Goal: Task Accomplishment & Management: Complete application form

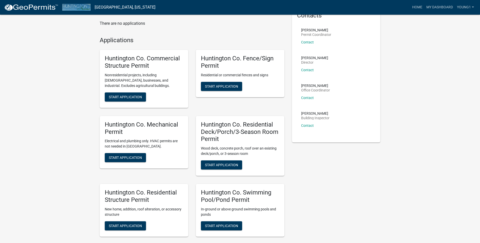
scroll to position [25, 0]
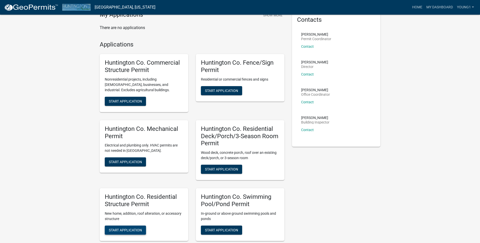
click at [132, 231] on span "Start Application" at bounding box center [125, 230] width 33 height 4
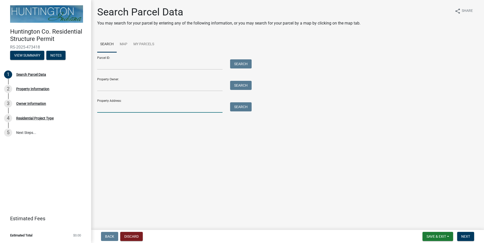
click at [117, 109] on input "Property Address:" at bounding box center [159, 107] width 125 height 10
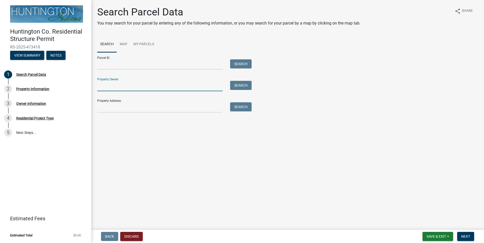
click at [116, 84] on input "Property Owner:" at bounding box center [159, 86] width 125 height 10
type input "[PERSON_NAME]"
click at [248, 88] on button "Search" at bounding box center [241, 85] width 22 height 9
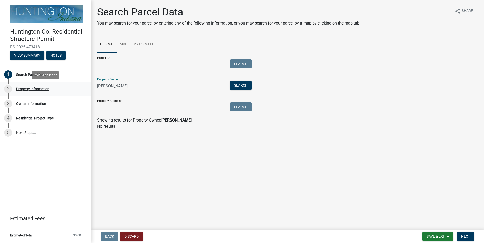
drag, startPoint x: 136, startPoint y: 87, endPoint x: 75, endPoint y: 94, distance: 61.8
click at [75, 94] on div "Huntington Co. Residential Structure Permit RS-2025-473418 View Summary Notes 1…" at bounding box center [242, 121] width 484 height 243
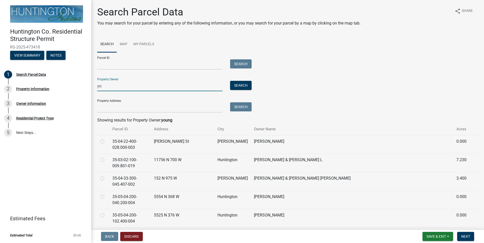
type input "y"
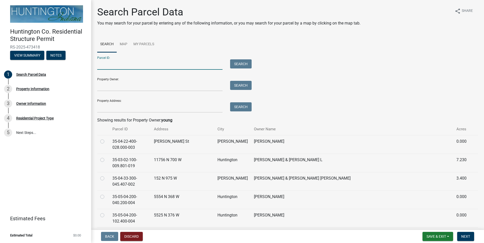
click at [117, 64] on input "Parcel ID:" at bounding box center [159, 64] width 125 height 10
type input "35-05-26-100-013.002-004"
click at [239, 67] on button "Search" at bounding box center [241, 63] width 22 height 9
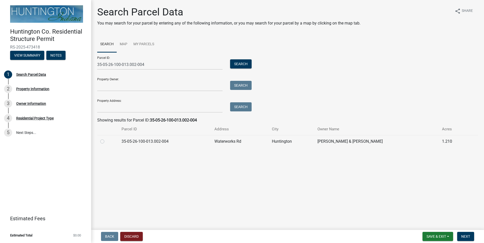
click at [106, 139] on label at bounding box center [106, 139] width 0 height 0
click at [106, 141] on input "radio" at bounding box center [107, 140] width 3 height 3
radio input "true"
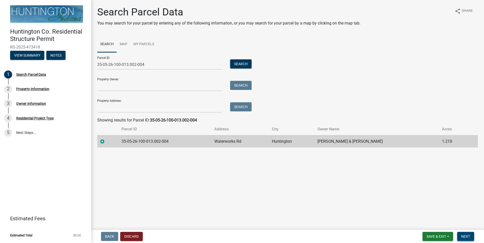
click at [463, 237] on span "Next" at bounding box center [465, 237] width 9 height 4
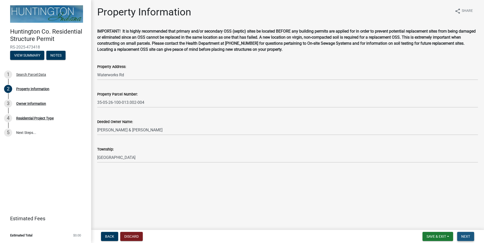
click at [463, 236] on span "Next" at bounding box center [465, 237] width 9 height 4
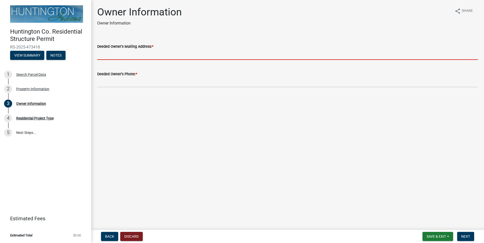
click at [122, 52] on input "Deeded Owner's Mailing Address: *" at bounding box center [287, 55] width 381 height 10
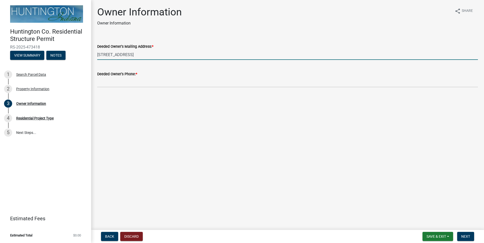
type input "[STREET_ADDRESS]"
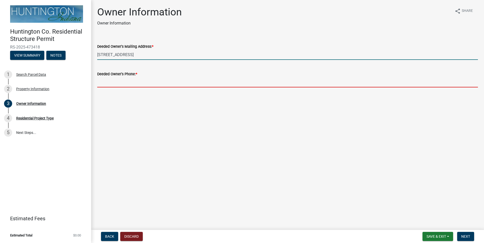
click at [133, 82] on input "Deeded Owner's Phone: *" at bounding box center [287, 82] width 381 height 10
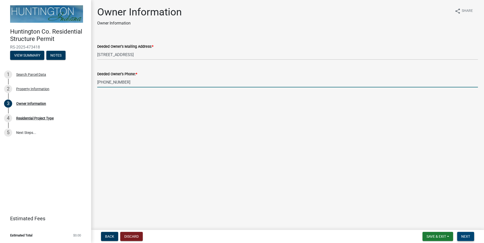
type input "[PHONE_NUMBER]"
click at [464, 235] on span "Next" at bounding box center [465, 237] width 9 height 4
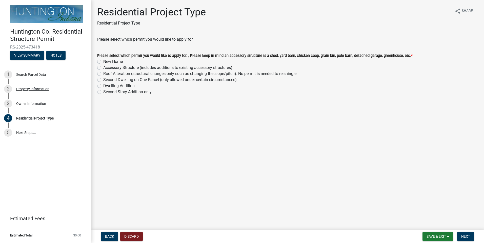
click at [103, 61] on label "New Home" at bounding box center [112, 62] width 19 height 6
click at [103, 61] on input "New Home" at bounding box center [104, 60] width 3 height 3
radio input "true"
click at [467, 235] on span "Next" at bounding box center [465, 237] width 9 height 4
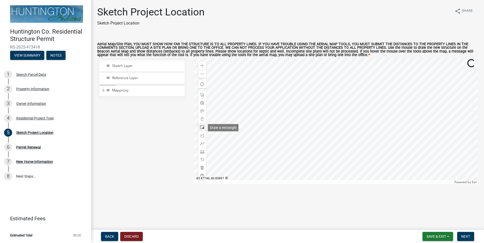
click at [202, 128] on span at bounding box center [202, 128] width 4 height 4
click at [331, 122] on div at bounding box center [336, 121] width 284 height 127
click at [467, 236] on span "Next" at bounding box center [465, 237] width 9 height 4
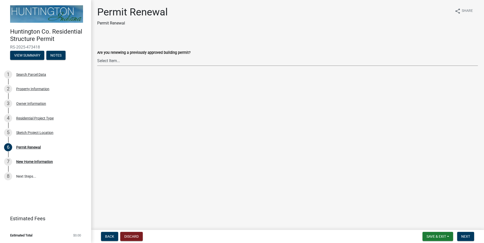
drag, startPoint x: 108, startPoint y: 64, endPoint x: 108, endPoint y: 67, distance: 3.0
click at [108, 64] on select "Select Item... Yes No" at bounding box center [287, 61] width 381 height 10
click at [97, 56] on select "Select Item... Yes No" at bounding box center [287, 61] width 381 height 10
select select "7022fa2c-6c9f-4a5e-8d19-47b221a2a07d"
click at [462, 236] on span "Next" at bounding box center [465, 237] width 9 height 4
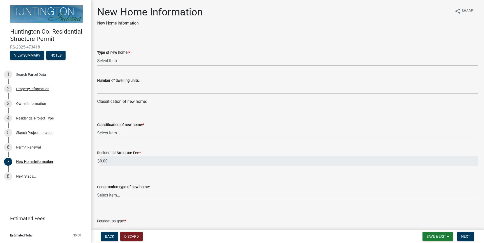
click at [117, 64] on select "Select Item... single-family dwelling two-family dwelling multi-family dwelling" at bounding box center [287, 61] width 381 height 10
click at [97, 56] on select "Select Item... single-family dwelling two-family dwelling multi-family dwelling" at bounding box center [287, 61] width 381 height 10
select select "a50e9ddb-1b16-496f-b25c-a9ac2ddf3e7c"
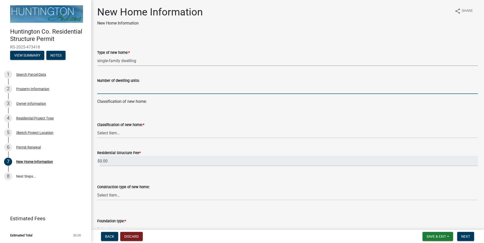
click at [125, 92] on input "text" at bounding box center [287, 89] width 381 height 10
type input "1"
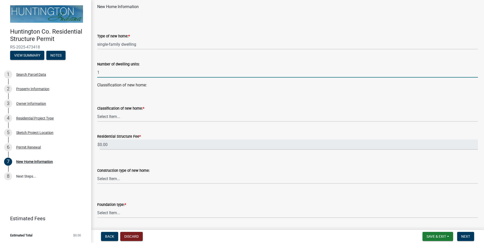
scroll to position [25, 0]
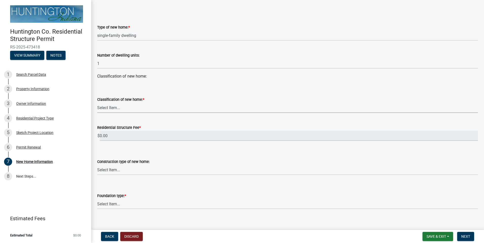
click at [115, 109] on select "Select Item... stick-built modular manufactured" at bounding box center [287, 108] width 381 height 10
click at [97, 103] on select "Select Item... stick-built modular manufactured" at bounding box center [287, 108] width 381 height 10
select select "287a3f28-cae6-49db-b7c8-692fc6fbb8ee"
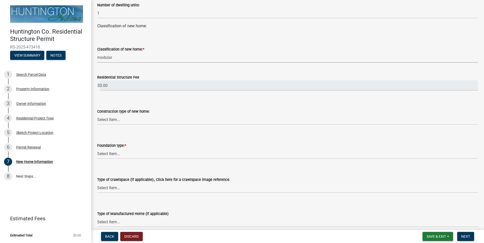
scroll to position [76, 0]
click at [114, 153] on select "Select Item... Slab on grade: The minimum requirement is a 3.5" thick slab with…" at bounding box center [287, 154] width 381 height 10
click at [97, 149] on select "Select Item... Slab on grade: The minimum requirement is a 3.5" thick slab with…" at bounding box center [287, 154] width 381 height 10
select select "a2da5d02-14d7-41a9-87b6-3865d3a41ac6"
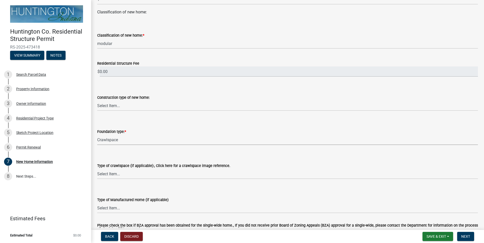
scroll to position [101, 0]
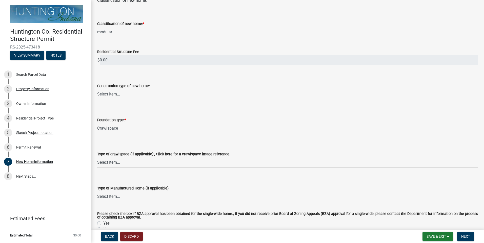
click at [113, 161] on select "Select Item... Vented Non-vented-humidifier no openings Conditioned Under-floor…" at bounding box center [287, 162] width 381 height 10
click at [388, 146] on form "Type of crawlspace (if applicable):, Click here for a crawlspace image referenc…" at bounding box center [287, 156] width 381 height 23
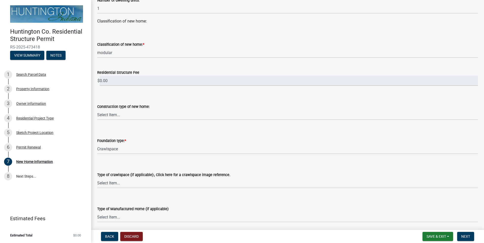
scroll to position [76, 0]
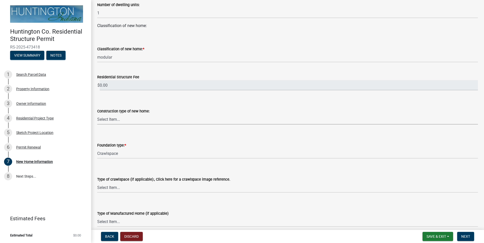
click at [118, 121] on select "Select Item... Wood frame Steel Masonry Pole" at bounding box center [287, 119] width 381 height 10
click at [97, 114] on select "Select Item... Wood frame Steel Masonry Pole" at bounding box center [287, 119] width 381 height 10
select select "7ac50c75-bd19-4200-a472-7ff7759bf044"
click at [115, 122] on select "Select Item... Wood frame Steel Masonry Pole" at bounding box center [287, 119] width 381 height 10
click at [97, 114] on select "Select Item... Wood frame Steel Masonry Pole" at bounding box center [287, 119] width 381 height 10
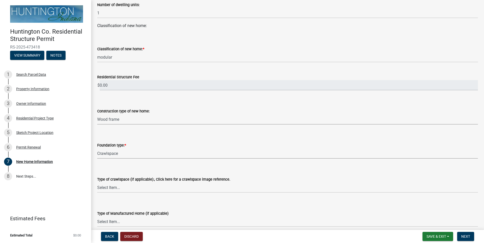
click at [110, 155] on select "Select Item... Slab on grade: The minimum requirement is a 3.5" thick slab with…" at bounding box center [287, 154] width 381 height 10
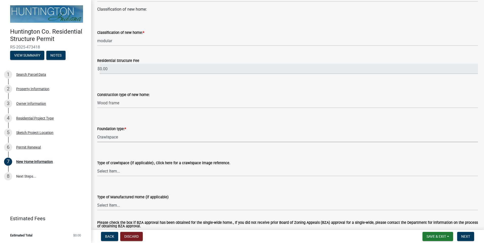
scroll to position [101, 0]
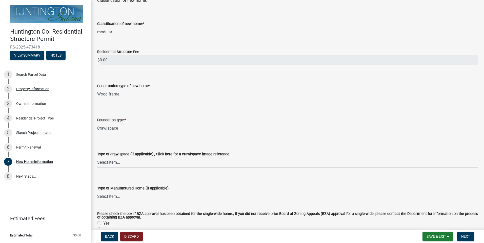
click at [111, 162] on select "Select Item... Vented Non-vented-humidifier no openings Conditioned Under-floor…" at bounding box center [287, 162] width 381 height 10
click at [97, 157] on select "Select Item... Vented Non-vented-humidifier no openings Conditioned Under-floor…" at bounding box center [287, 162] width 381 height 10
select select "45a382a4-74df-4e2b-8af4-7b29499de306"
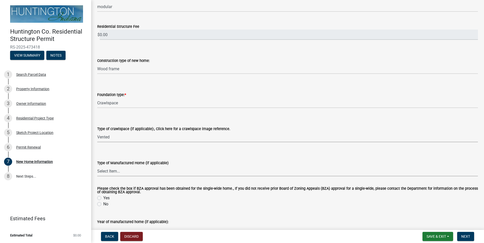
click at [111, 174] on select "Select Item... Single-wide Double-wide" at bounding box center [287, 171] width 381 height 10
click at [97, 166] on select "Select Item... Single-wide Double-wide" at bounding box center [287, 171] width 381 height 10
select select "9cfd1a2b-ac7b-44ed-b539-8b02c1615a7d"
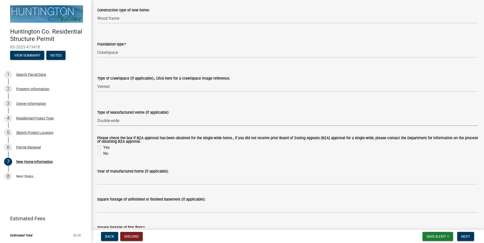
scroll to position [202, 0]
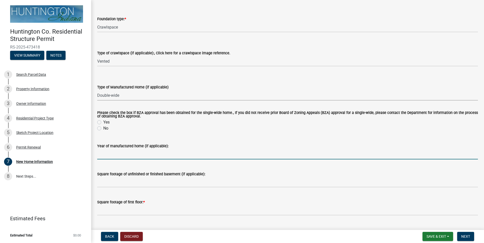
click at [123, 156] on input "text" at bounding box center [287, 154] width 381 height 10
type input "2025"
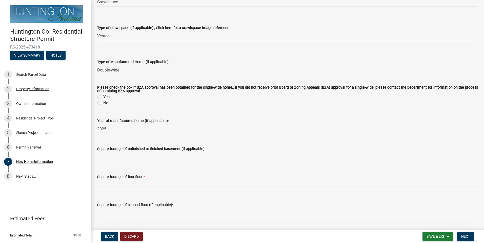
scroll to position [253, 0]
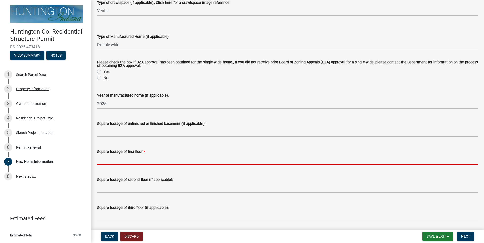
click at [118, 162] on input "text" at bounding box center [287, 160] width 381 height 10
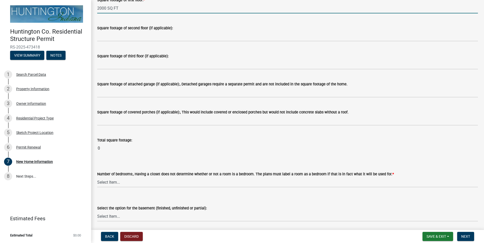
scroll to position [430, 0]
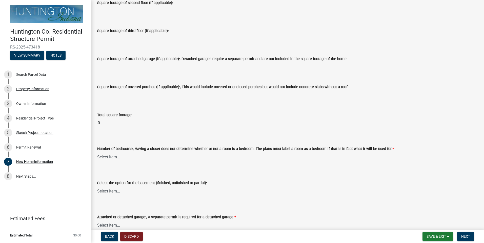
type input "2000"
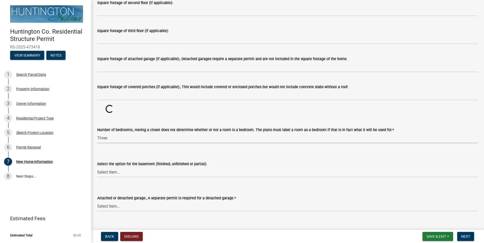
click at [97, 133] on select "Select Item... One Two Three Four Five Six or more" at bounding box center [287, 138] width 381 height 10
select select "49fa7b98-40b8-4bac-8f72-f60d248456ac"
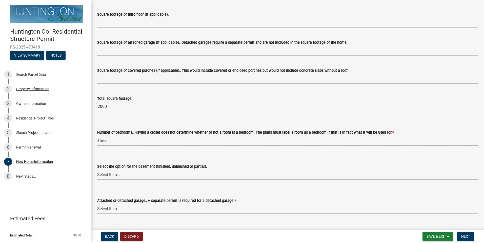
scroll to position [455, 0]
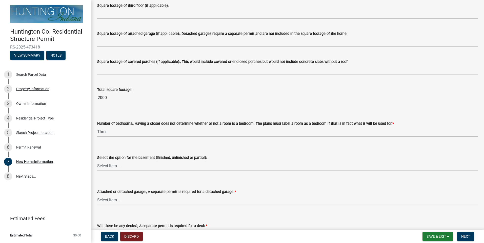
click at [106, 167] on select "Select Item... Completely finished Not finished at all Partially finished" at bounding box center [287, 166] width 381 height 10
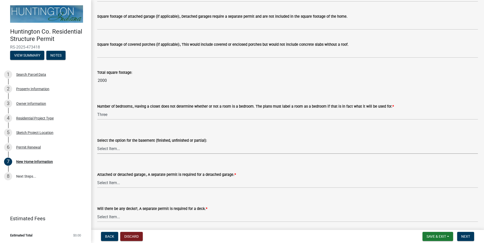
scroll to position [481, 0]
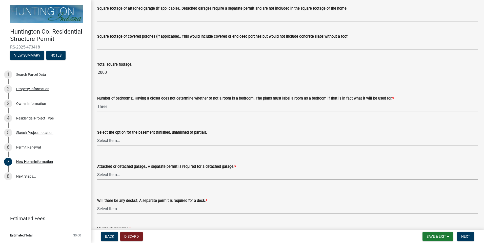
click at [105, 174] on select "Select Item... Attached garage Detached garage No garage" at bounding box center [287, 175] width 381 height 10
click at [97, 170] on select "Select Item... Attached garage Detached garage No garage" at bounding box center [287, 175] width 381 height 10
select select "3ae242a1-a008-4608-b145-635f7b242bc3"
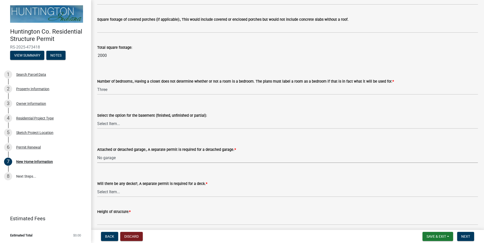
scroll to position [506, 0]
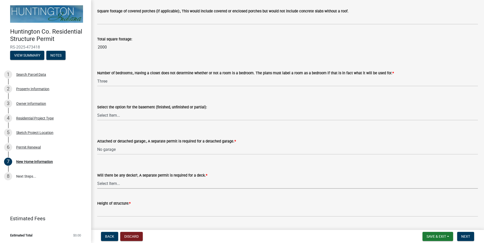
click at [112, 185] on select "Select Item... Yes No" at bounding box center [287, 184] width 381 height 10
click at [97, 179] on select "Select Item... Yes No" at bounding box center [287, 184] width 381 height 10
select select "0af2c62b-a54b-41df-9440-7e06c81f5ee1"
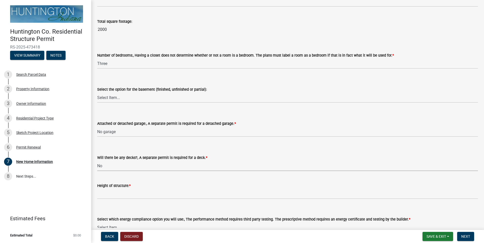
scroll to position [531, 0]
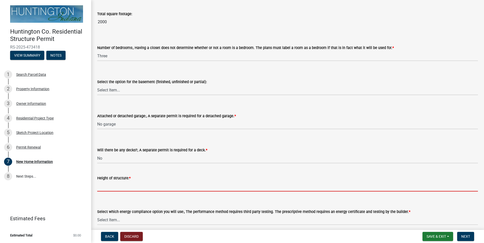
click at [113, 187] on input "Height of structure: *" at bounding box center [287, 186] width 381 height 10
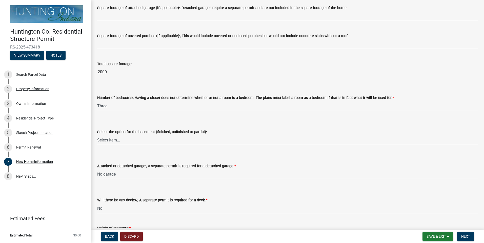
scroll to position [481, 0]
type input "15 FT"
click at [112, 74] on input "2000" at bounding box center [287, 73] width 381 height 10
drag, startPoint x: 109, startPoint y: 72, endPoint x: 92, endPoint y: 75, distance: 17.7
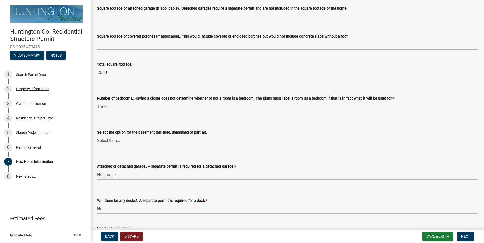
drag, startPoint x: 92, startPoint y: 75, endPoint x: 126, endPoint y: 57, distance: 38.5
click at [126, 57] on div "Total square footage: 2000" at bounding box center [287, 65] width 381 height 23
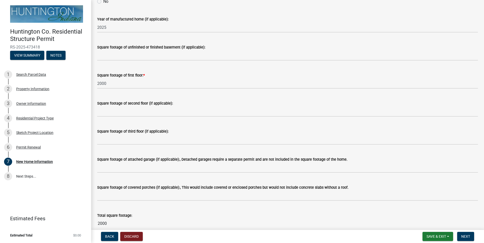
scroll to position [329, 0]
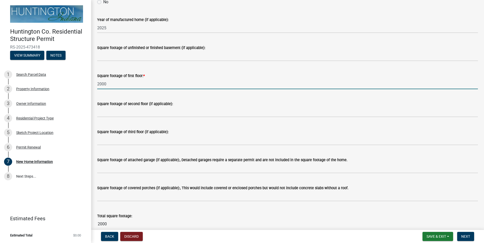
click at [116, 85] on input "2000" at bounding box center [287, 84] width 381 height 10
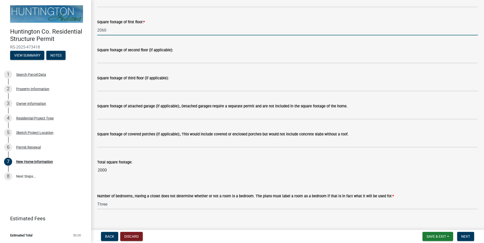
scroll to position [405, 0]
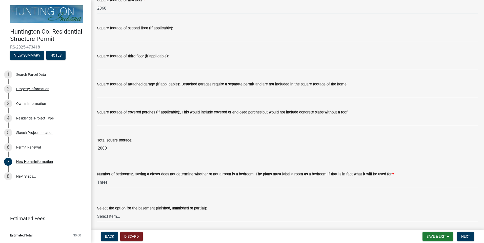
type input "2060"
click at [176, 140] on wm-data-entity-input-list "Type of new home: * Select Item... single-family dwelling two-family dwelling m…" at bounding box center [287, 11] width 381 height 759
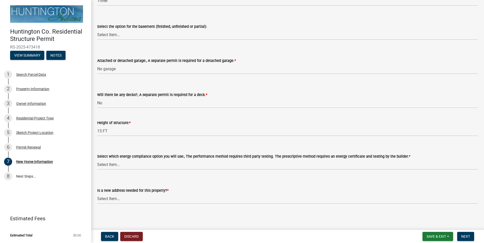
scroll to position [587, 0]
click at [110, 168] on select "Select Item... Performance method Prescriptive method Manufactured Home, not re…" at bounding box center [287, 164] width 381 height 10
click at [97, 159] on select "Select Item... Performance method Prescriptive method Manufactured Home, not re…" at bounding box center [287, 164] width 381 height 10
select select "f32a9748-a537-4bbb-bfc2-601dbe6f8827"
click at [115, 198] on select "Select Item... Yes No" at bounding box center [287, 199] width 381 height 10
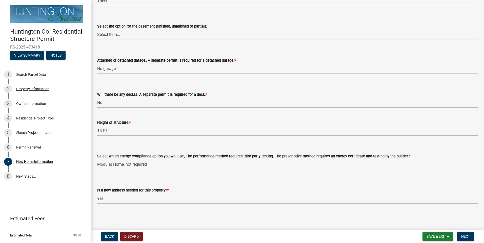
click at [97, 194] on select "Select Item... Yes No" at bounding box center [287, 199] width 381 height 10
select select "c6bca56a-65ef-4235-b2fa-5e9dc560a56e"
click at [467, 237] on span "Next" at bounding box center [465, 237] width 9 height 4
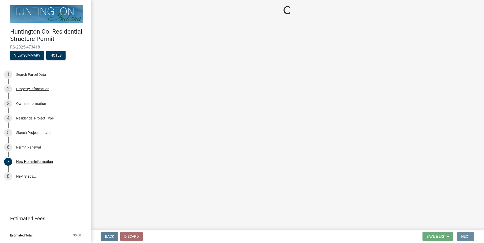
scroll to position [0, 0]
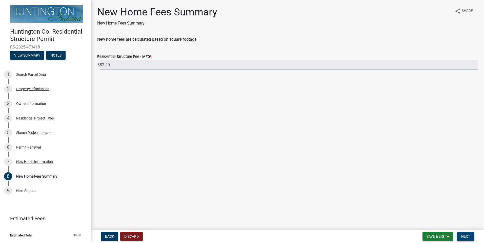
click at [467, 237] on span "Next" at bounding box center [465, 237] width 9 height 4
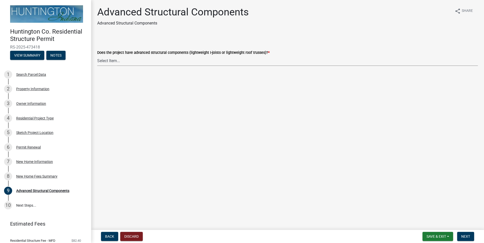
click at [120, 60] on select "Select Item... Yes No" at bounding box center [287, 61] width 381 height 10
click at [97, 56] on select "Select Item... Yes No" at bounding box center [287, 61] width 381 height 10
select select "969b3812-a697-4f96-8ebc-392571e88d14"
click at [469, 236] on span "Next" at bounding box center [465, 237] width 9 height 4
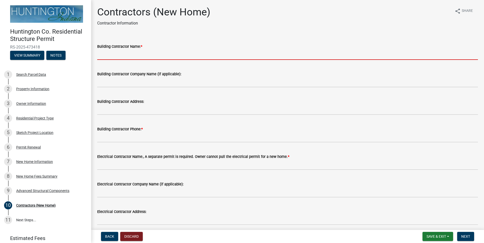
click at [133, 58] on input "Building Contractor Name: *" at bounding box center [287, 55] width 381 height 10
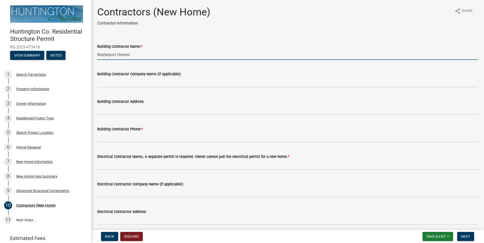
drag, startPoint x: 133, startPoint y: 55, endPoint x: 95, endPoint y: 57, distance: 38.0
click at [95, 57] on div "Building Contractor Name: * Matterport Homes" at bounding box center [287, 48] width 388 height 24
type input "Matterport Homes"
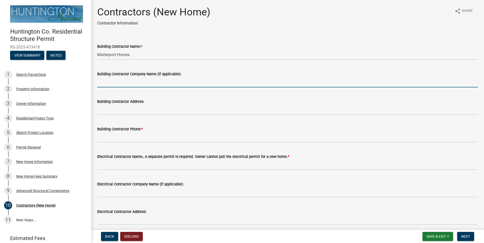
click at [111, 84] on input "Building Contractor Company Name (if applicable):" at bounding box center [287, 82] width 381 height 10
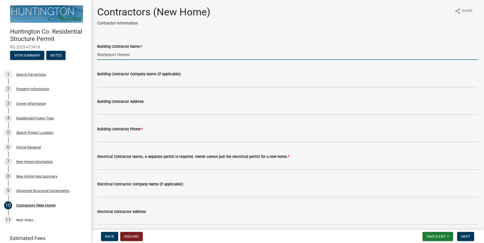
drag, startPoint x: 135, startPoint y: 57, endPoint x: 94, endPoint y: 57, distance: 41.8
click at [94, 57] on div "Building Contractor Name: * Matterport Homes" at bounding box center [287, 48] width 388 height 24
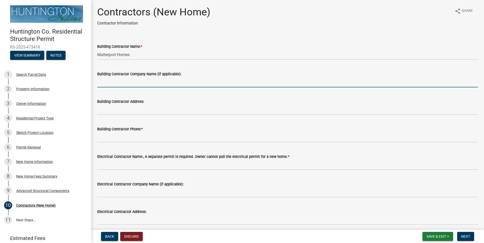
paste input "Matterport Homes"
type input "Matterport Homes"
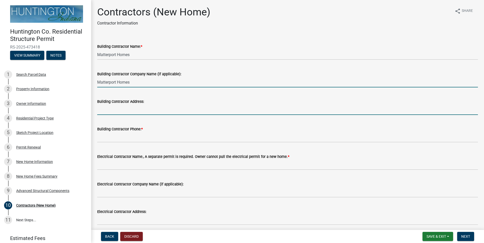
click at [120, 110] on input "Building Contractor Address:" at bounding box center [287, 110] width 381 height 10
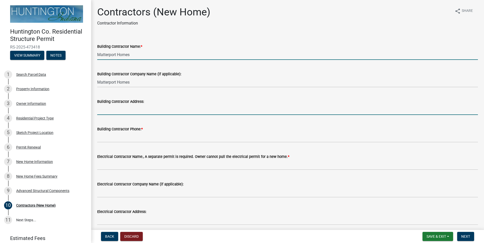
click at [109, 55] on input "Matterport Homes" at bounding box center [287, 55] width 381 height 10
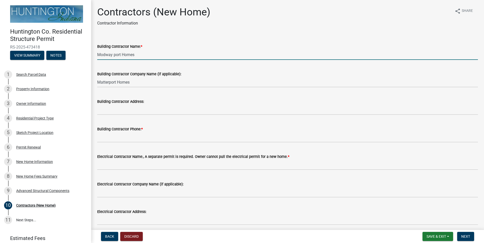
click at [120, 54] on input "Modway port Homes" at bounding box center [287, 55] width 381 height 10
click at [121, 55] on input "Modway port Homes" at bounding box center [287, 55] width 381 height 10
type input "Modway Homes"
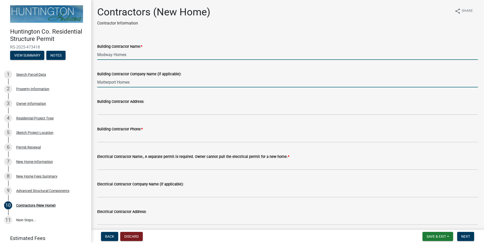
click at [117, 83] on input "Matterport Homes" at bounding box center [287, 82] width 381 height 10
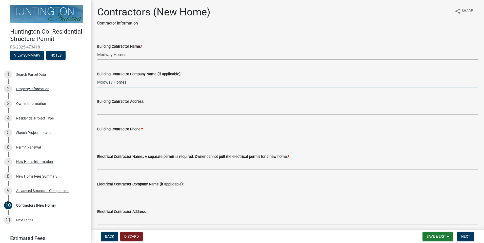
type input "Modway Homes"
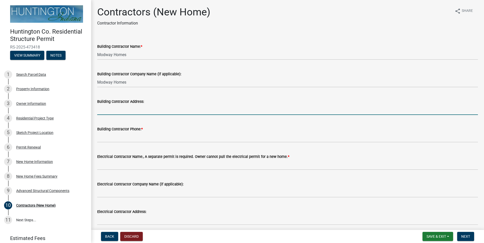
click at [114, 110] on input "Building Contractor Address:" at bounding box center [287, 110] width 381 height 10
type input "[STREET_ADDRESS]"
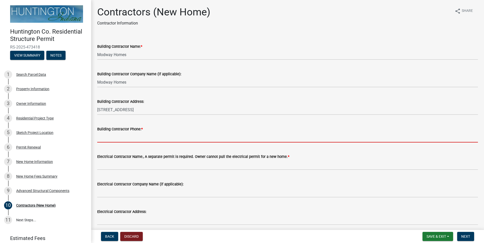
click at [111, 137] on input "Building Contractor Phone: *" at bounding box center [287, 137] width 381 height 10
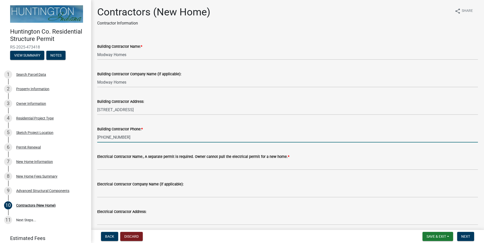
type input "[PHONE_NUMBER]"
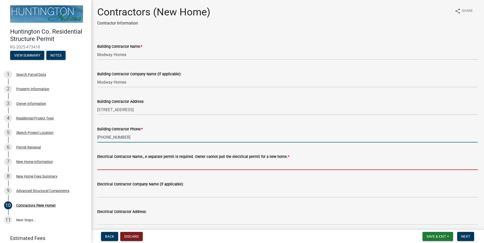
click at [121, 167] on input "Electrical Contractor Name:, A separate permit is required. Owner cannot pull t…" at bounding box center [287, 165] width 381 height 10
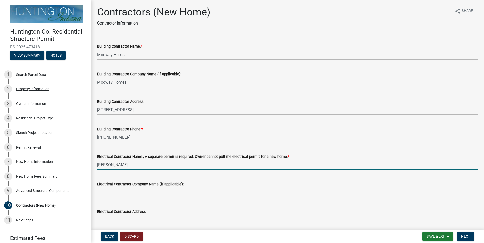
click at [117, 191] on input "Electrical Contractor Company Name (if applicable):" at bounding box center [287, 192] width 381 height 10
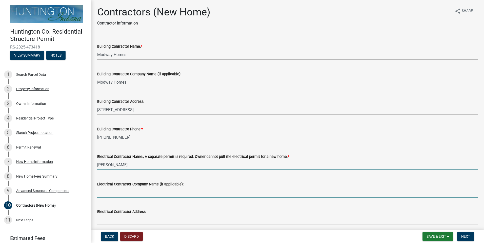
click at [105, 168] on input "[PERSON_NAME]" at bounding box center [287, 165] width 381 height 10
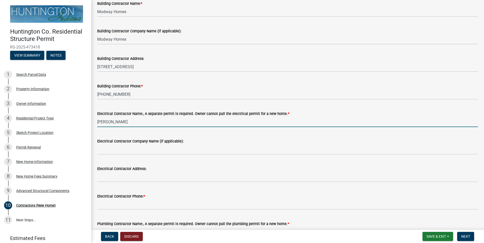
scroll to position [51, 0]
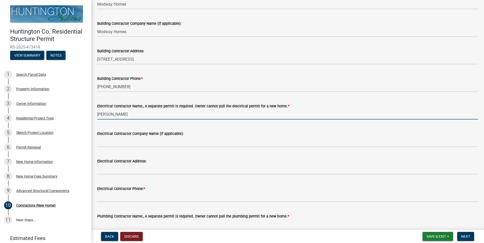
type input "[PERSON_NAME]"
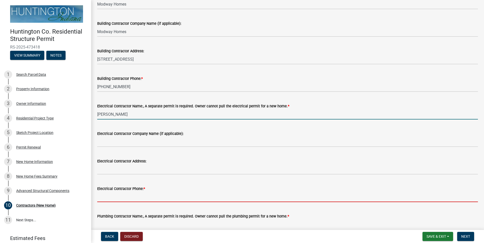
click at [118, 196] on input "Electrical Contractor Phone: *" at bounding box center [287, 197] width 381 height 10
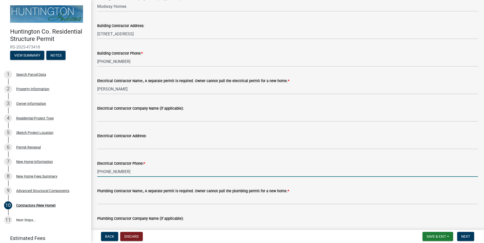
scroll to position [101, 0]
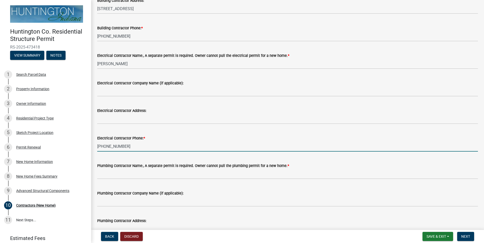
type input "[PHONE_NUMBER]"
click at [110, 174] on input "Plumbing Contractor Name:, A separate permit is required. Owner cannot pull the…" at bounding box center [287, 174] width 381 height 10
type input "TBD"
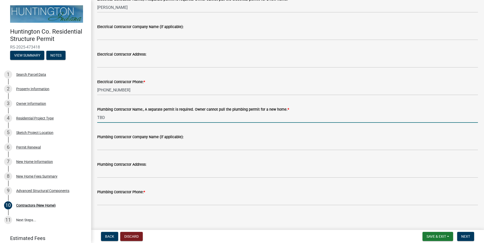
scroll to position [159, 0]
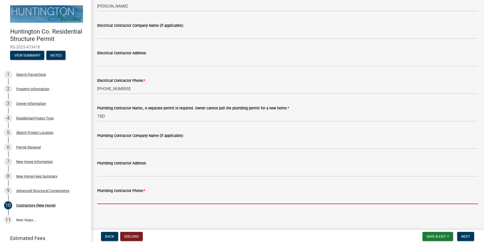
click at [120, 198] on input "Plumbing Contractor Phone: *" at bounding box center [287, 199] width 381 height 10
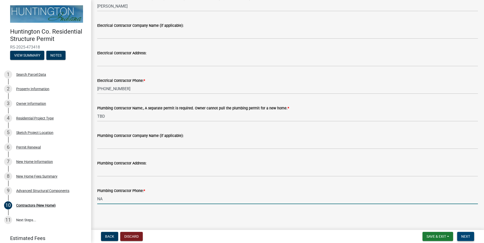
type input "NA"
click at [465, 238] on span "Next" at bounding box center [465, 237] width 9 height 4
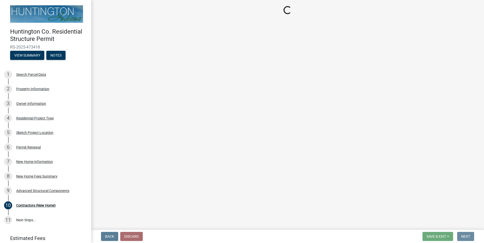
scroll to position [0, 0]
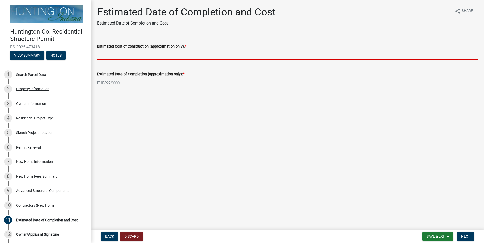
click at [159, 56] on input "Estimated Cost of Construction (approximation only): *" at bounding box center [287, 55] width 381 height 10
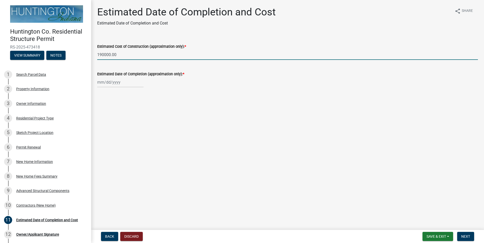
click at [104, 55] on input "190000.00" at bounding box center [287, 55] width 381 height 10
type input "190,000.00"
click at [121, 80] on div at bounding box center [120, 82] width 46 height 10
select select "9"
select select "2025"
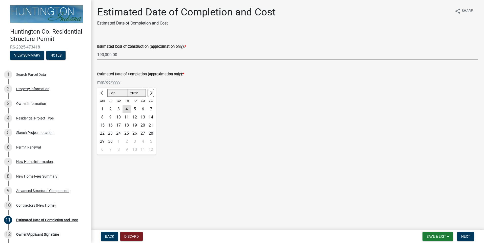
click at [153, 94] on button "Next month" at bounding box center [151, 93] width 6 height 8
select select "11"
click at [152, 141] on div "30" at bounding box center [151, 142] width 8 height 8
type input "[DATE]"
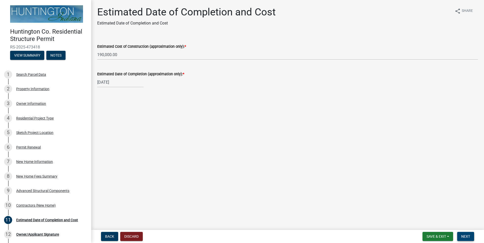
click at [465, 239] on span "Next" at bounding box center [465, 237] width 9 height 4
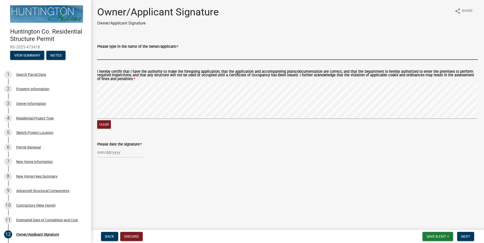
click at [129, 56] on input "Please type in the name of the owner/applicant: *" at bounding box center [287, 55] width 381 height 10
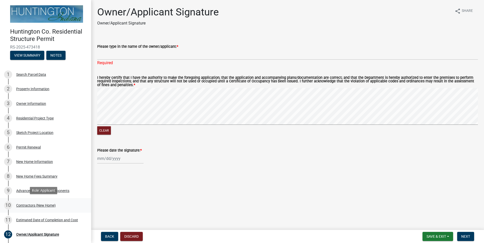
click at [44, 204] on div "Contractors (New Home)" at bounding box center [35, 206] width 39 height 4
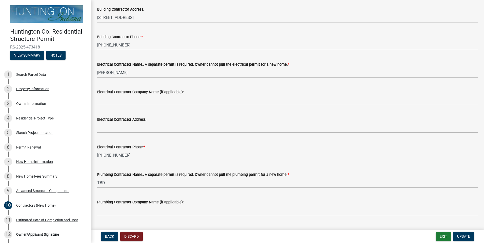
scroll to position [101, 0]
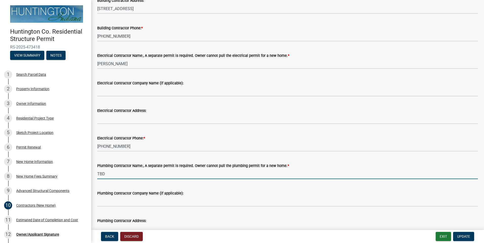
click at [147, 175] on input "TBD" at bounding box center [287, 174] width 381 height 10
type input "T"
type input "Using Modway Homes Plumber"
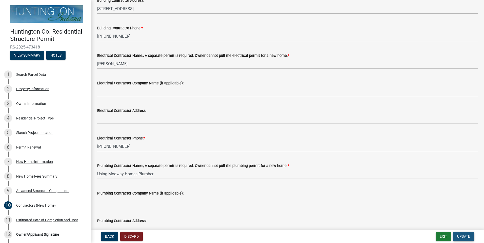
click at [470, 238] on span "Update" at bounding box center [463, 237] width 13 height 4
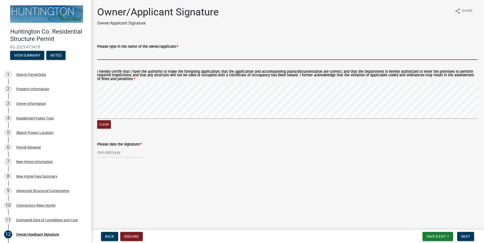
click at [110, 56] on input "Please type in the name of the owner/applicant: *" at bounding box center [287, 55] width 381 height 10
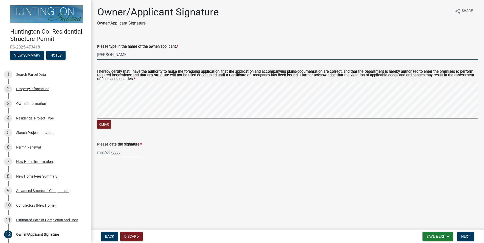
type input "[PERSON_NAME]"
click at [109, 155] on div at bounding box center [120, 153] width 46 height 10
select select "9"
select select "2025"
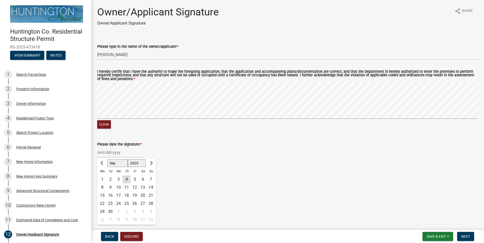
drag, startPoint x: 126, startPoint y: 180, endPoint x: 141, endPoint y: 192, distance: 19.4
click at [126, 180] on div "4" at bounding box center [126, 180] width 8 height 8
type input "[DATE]"
click at [471, 235] on button "Next" at bounding box center [465, 236] width 17 height 9
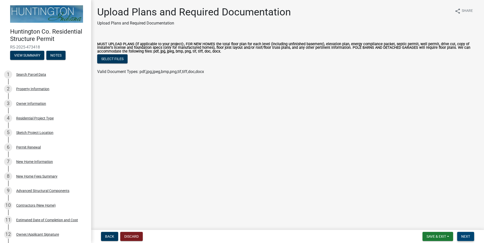
click at [468, 238] on span "Next" at bounding box center [465, 237] width 9 height 4
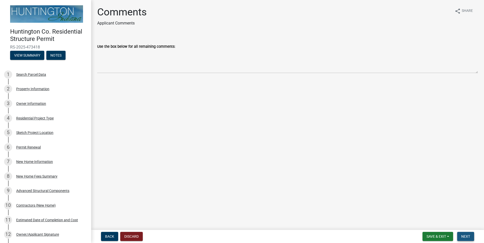
click at [466, 237] on span "Next" at bounding box center [465, 237] width 9 height 4
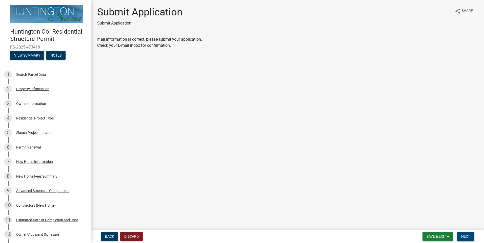
click at [465, 237] on span "Next" at bounding box center [465, 237] width 9 height 4
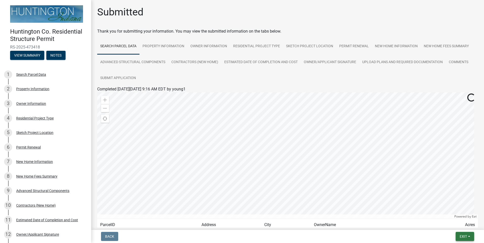
click at [465, 236] on span "Exit" at bounding box center [463, 237] width 7 height 4
click at [0, 0] on button "Save & Exit" at bounding box center [0, 0] width 0 height 0
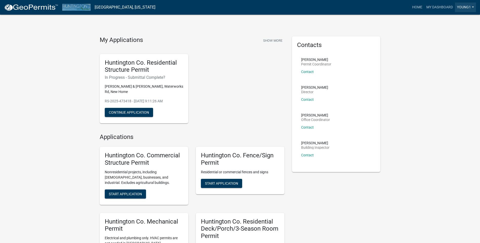
click at [472, 6] on link "young1" at bounding box center [465, 8] width 21 height 10
click at [446, 37] on link "Logout" at bounding box center [455, 37] width 40 height 12
